Goal: Navigation & Orientation: Find specific page/section

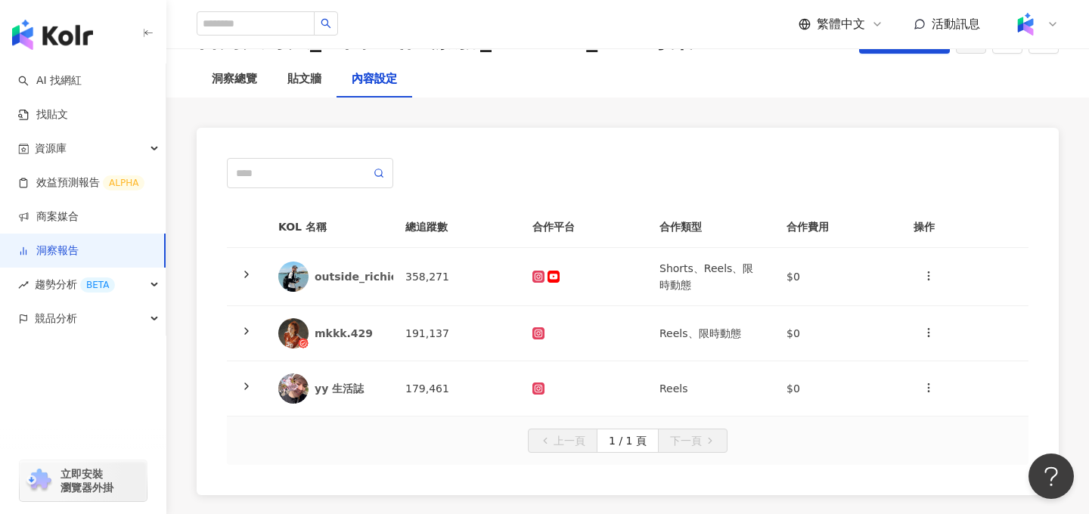
scroll to position [121, 0]
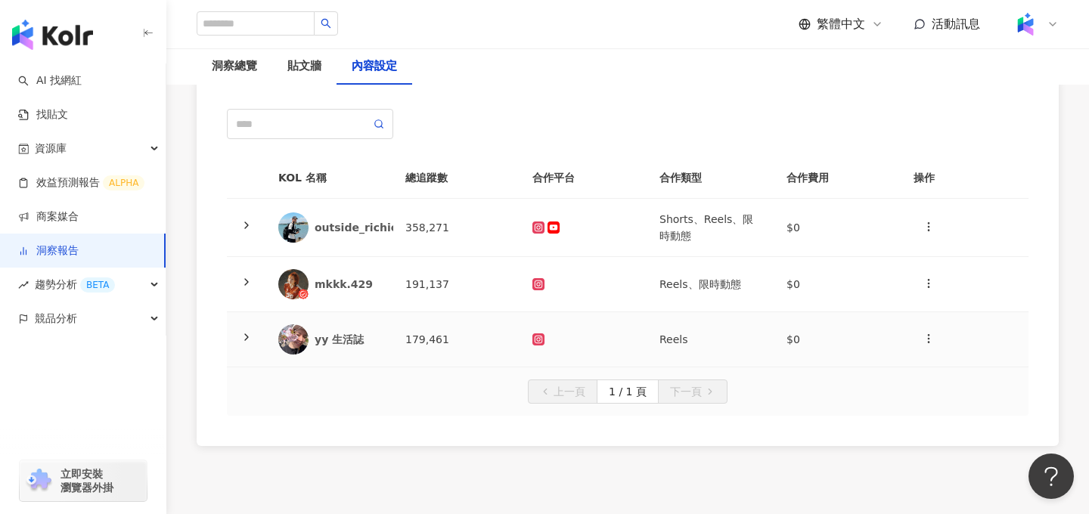
click at [246, 342] on icon at bounding box center [247, 337] width 12 height 12
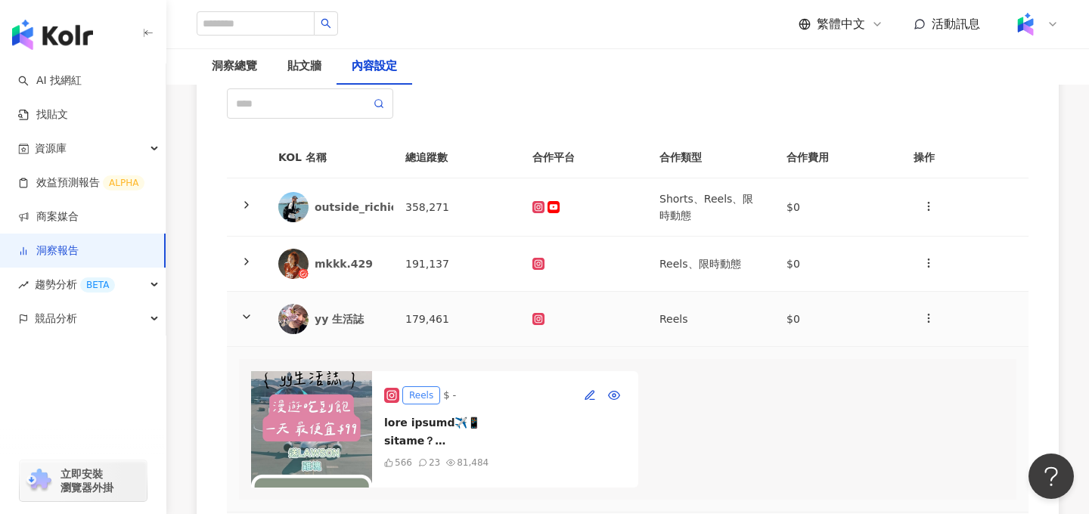
scroll to position [138, 0]
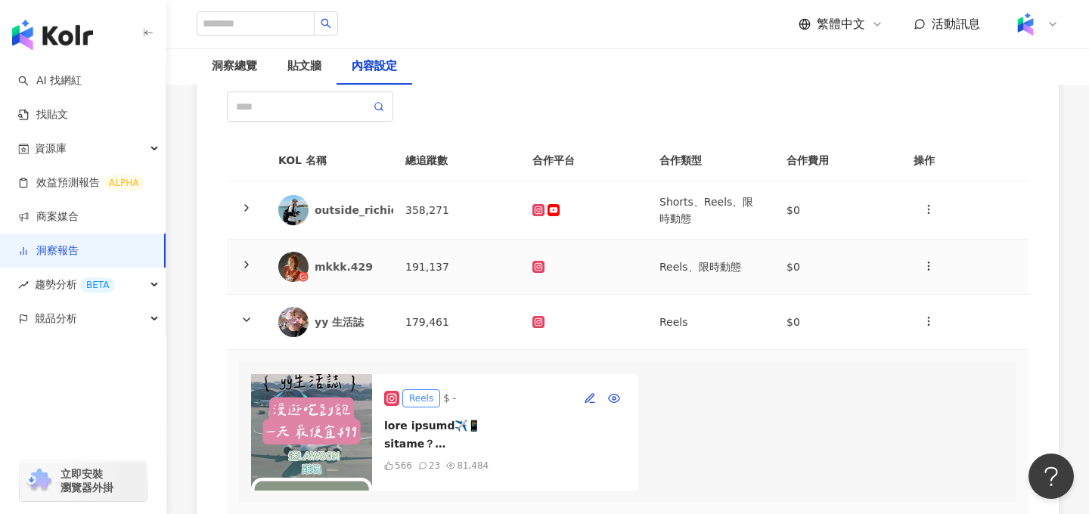
click at [247, 262] on icon at bounding box center [247, 265] width 12 height 12
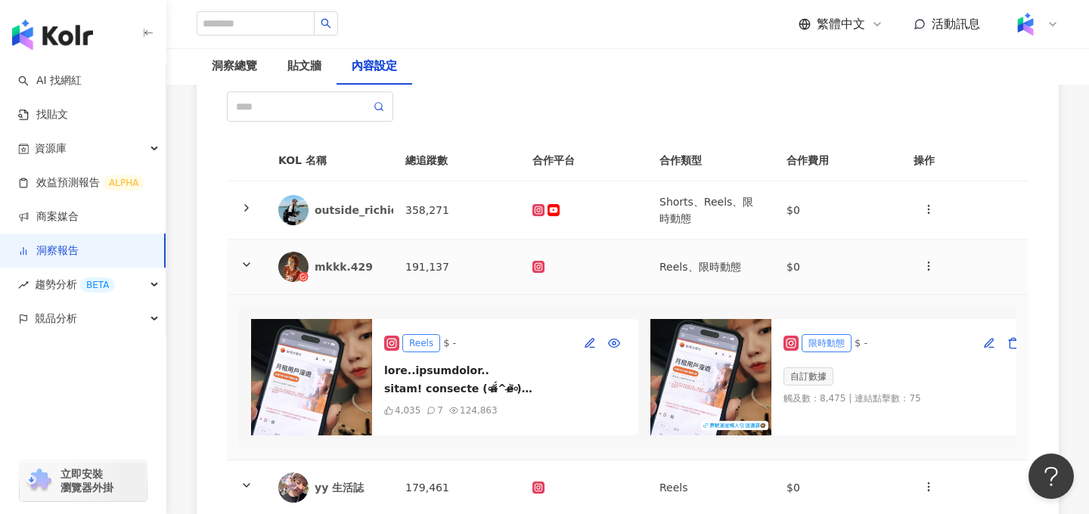
scroll to position [63, 0]
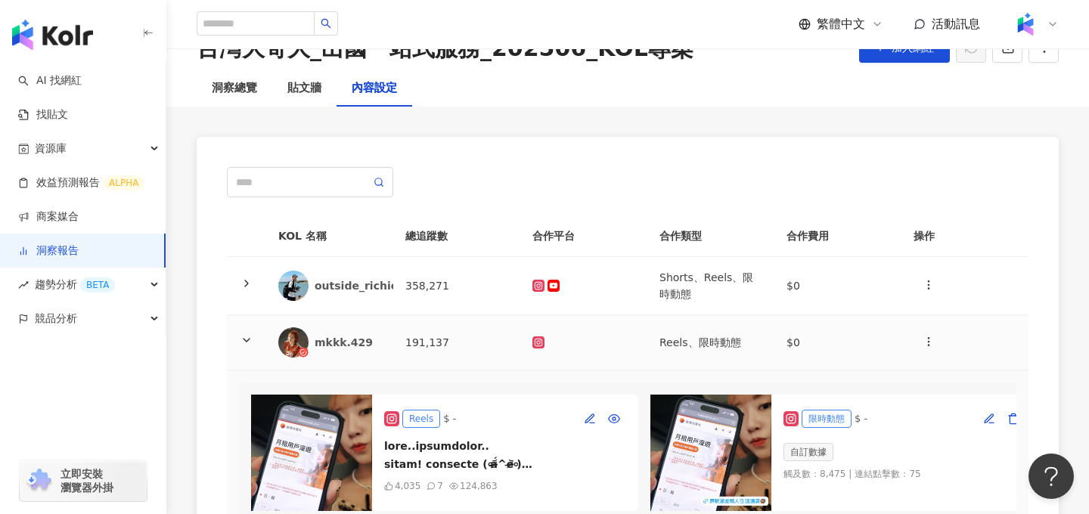
click at [250, 336] on icon at bounding box center [247, 340] width 12 height 12
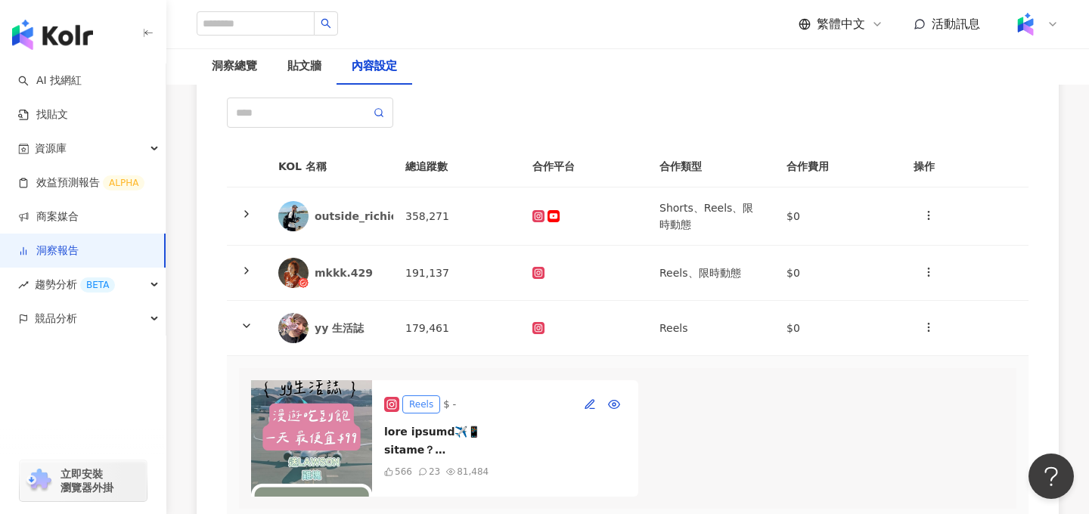
scroll to position [139, 0]
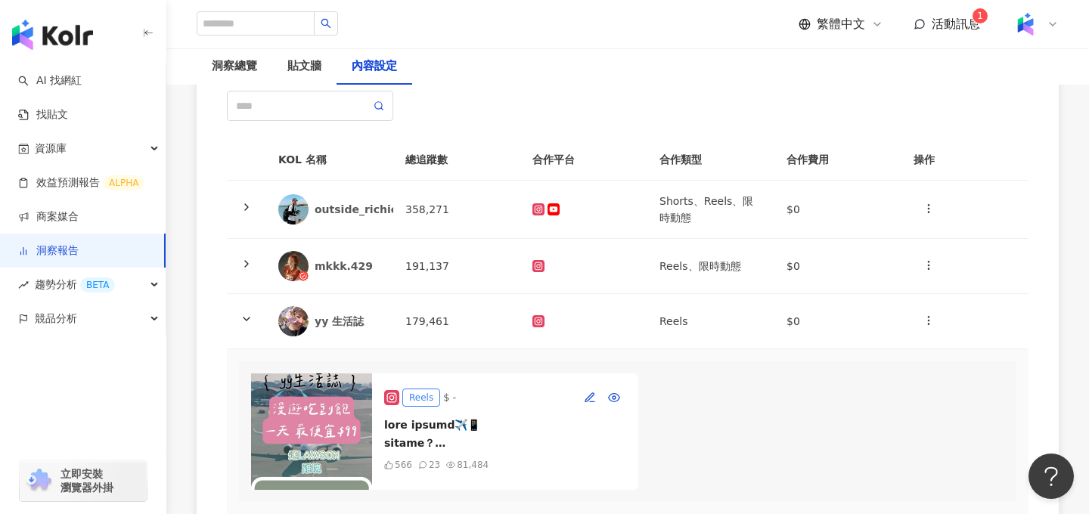
click at [1035, 29] on img at bounding box center [1025, 24] width 29 height 29
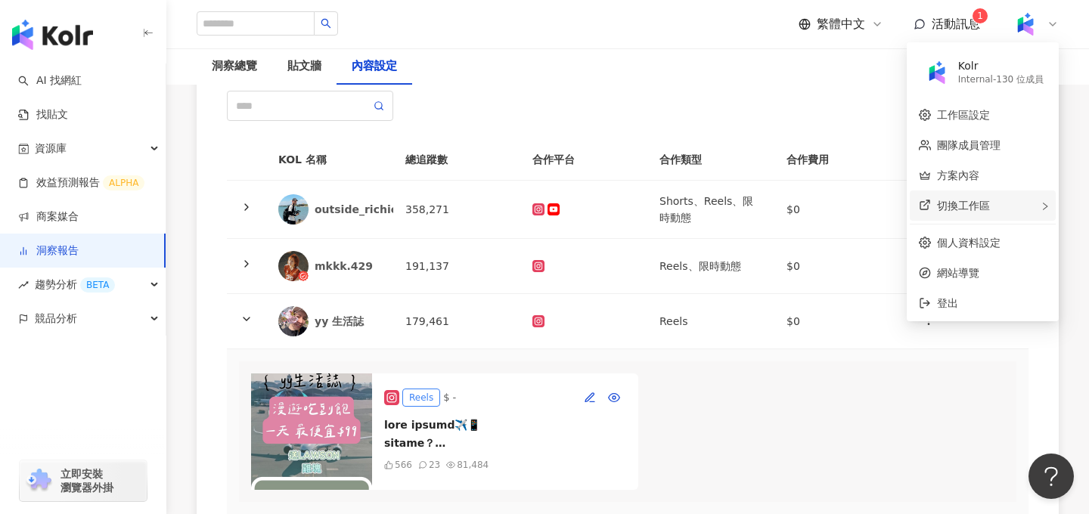
click at [995, 209] on div "切換工作區" at bounding box center [983, 206] width 146 height 30
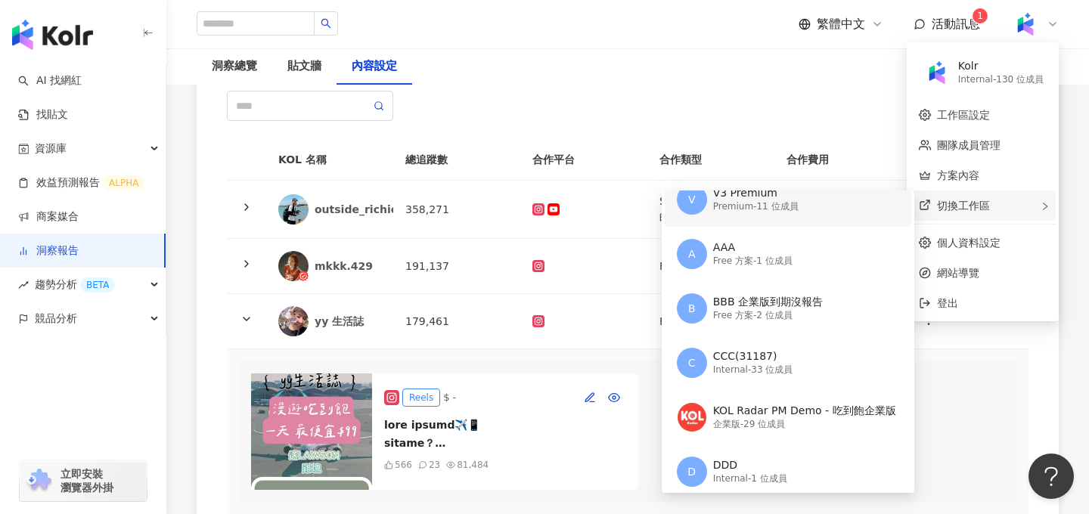
scroll to position [173, 0]
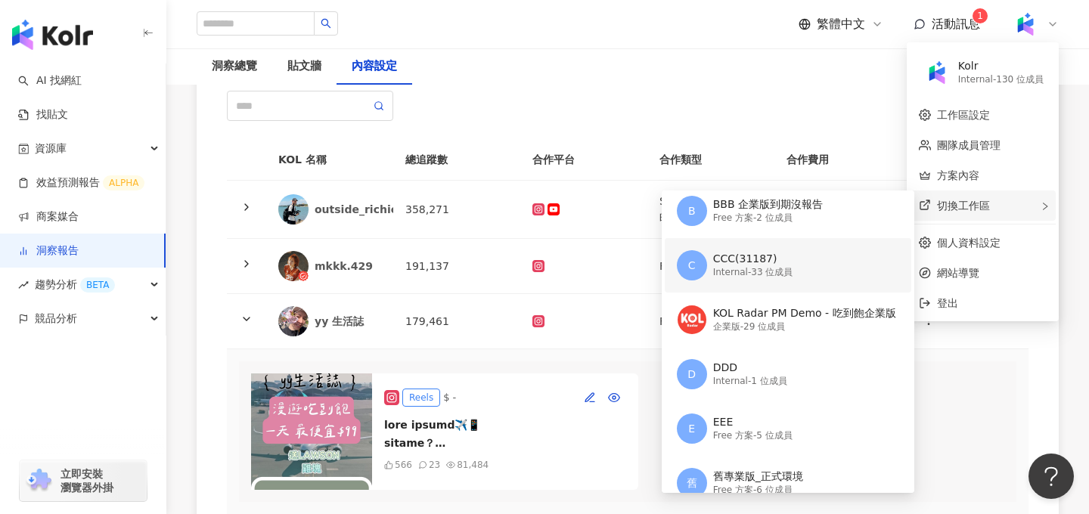
click at [766, 266] on div "Internal - 33 位成員" at bounding box center [753, 272] width 80 height 13
